Goal: Task Accomplishment & Management: Complete application form

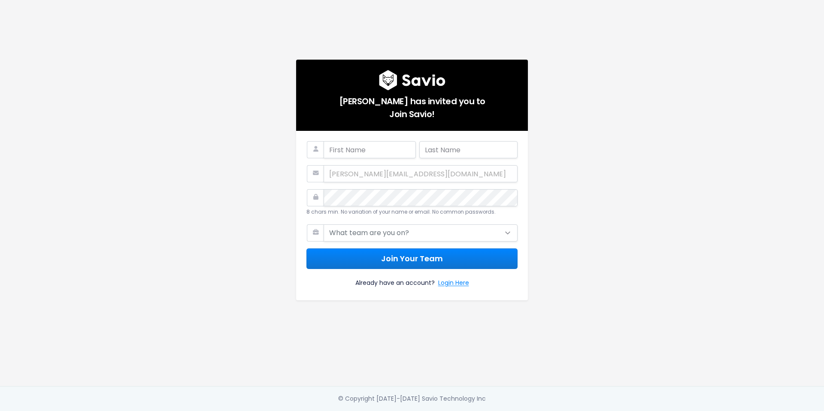
type input "Nicky"
type input "Szmala"
click at [362, 173] on div "nicky@picdrop.com" at bounding box center [411, 173] width 211 height 17
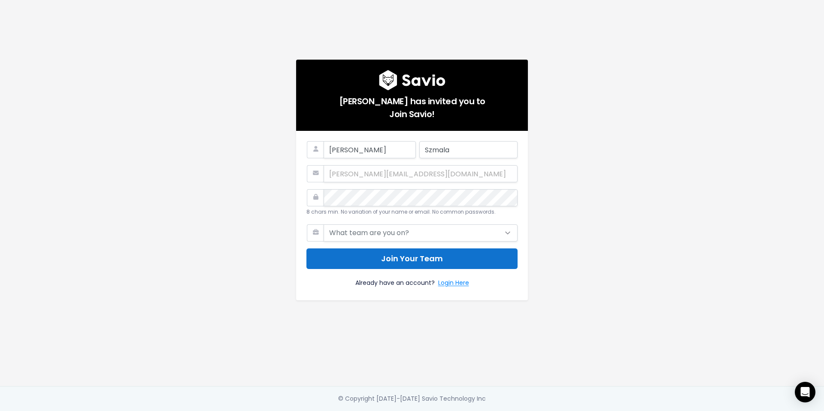
click at [403, 257] on button "Join Your Team" at bounding box center [411, 259] width 211 height 21
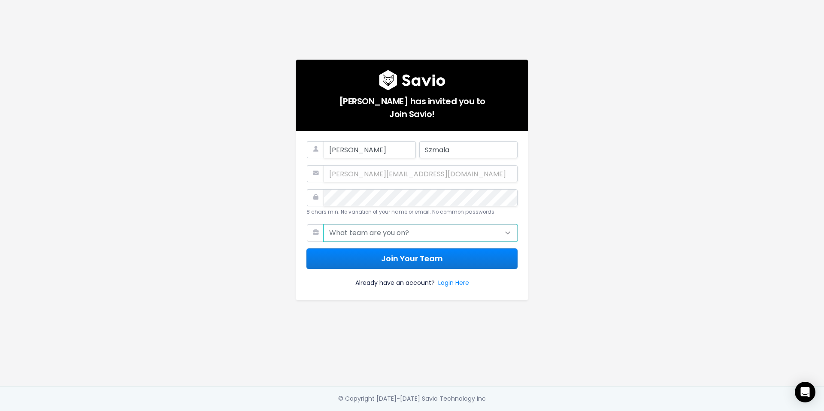
click at [350, 235] on select "What team are you on? Support Product Sales Customer Success Marketing Other" at bounding box center [421, 232] width 194 height 17
select select "OTHER"
click at [324, 224] on select "What team are you on? Support Product Sales Customer Success Marketing Other" at bounding box center [421, 232] width 194 height 17
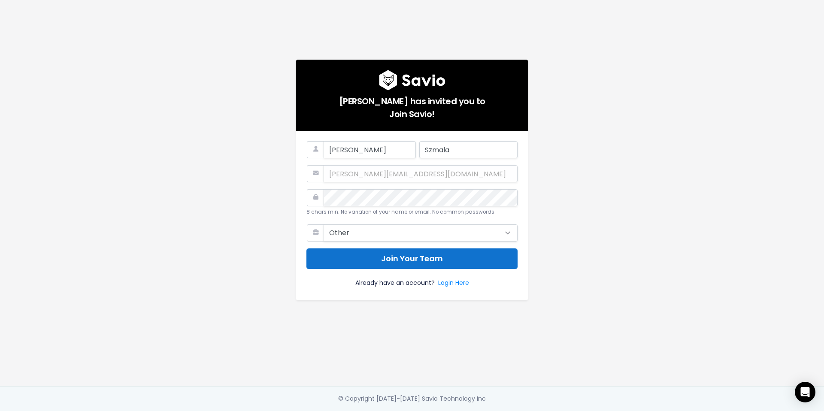
click at [405, 261] on button "Join Your Team" at bounding box center [411, 259] width 211 height 21
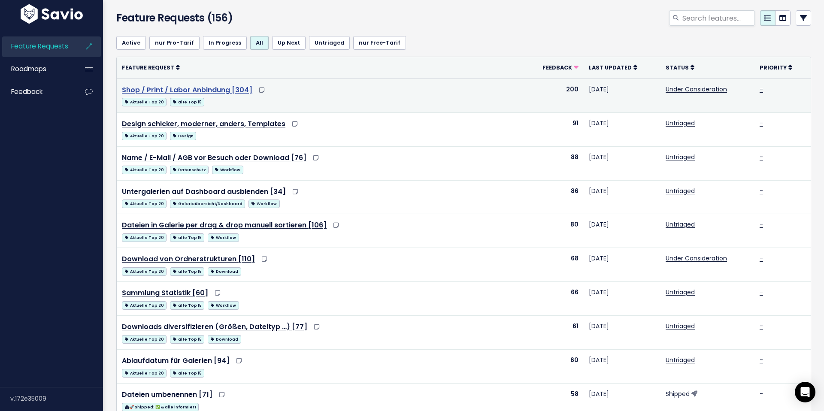
scroll to position [33, 0]
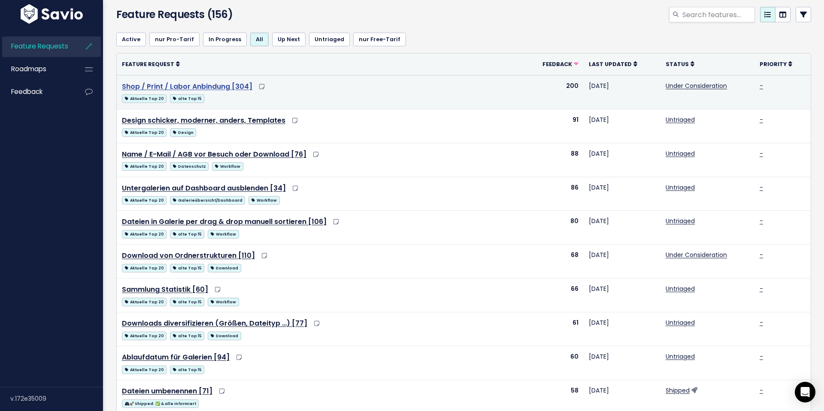
click at [201, 86] on link "Shop / Print / Labor Anbindung [304]" at bounding box center [187, 87] width 130 height 10
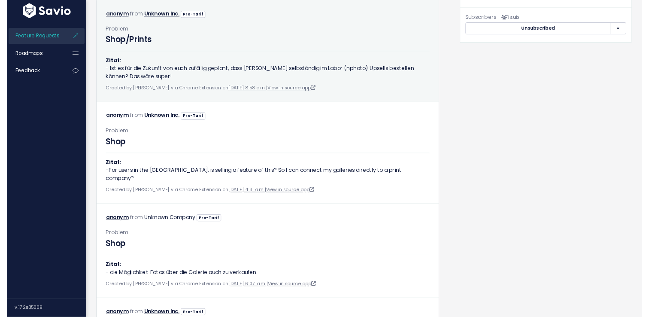
scroll to position [365, 0]
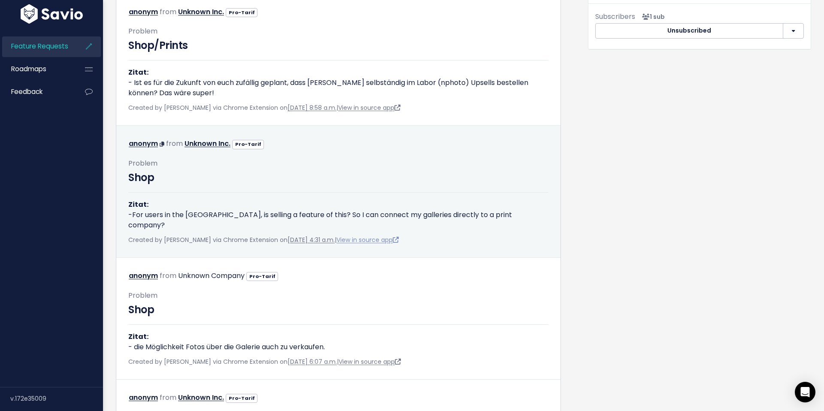
click at [397, 236] on link "View in source app" at bounding box center [368, 240] width 62 height 9
